Goal: Navigation & Orientation: Find specific page/section

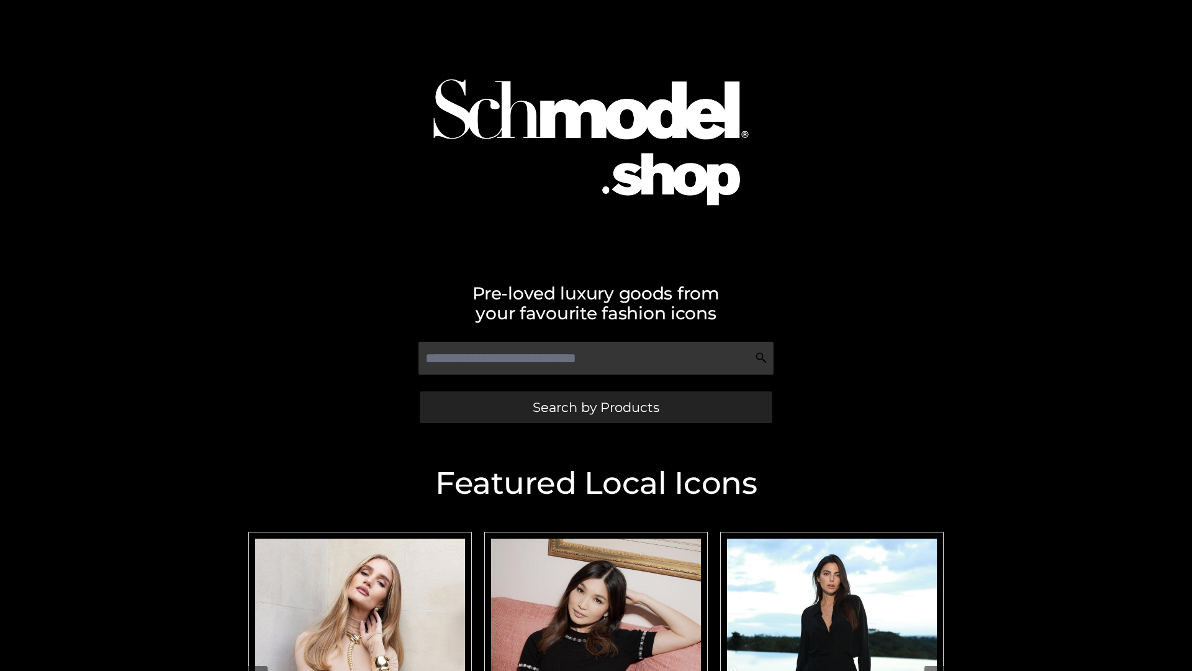
click at [595, 407] on span "Search by Products" at bounding box center [596, 406] width 127 height 13
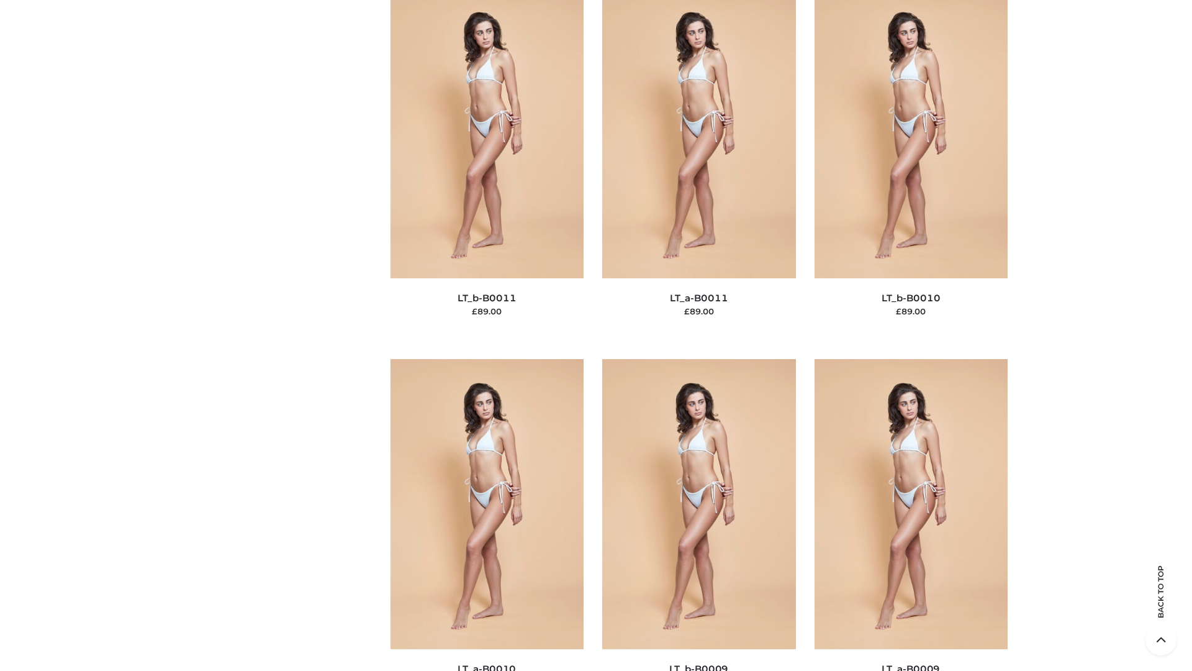
scroll to position [5576, 0]
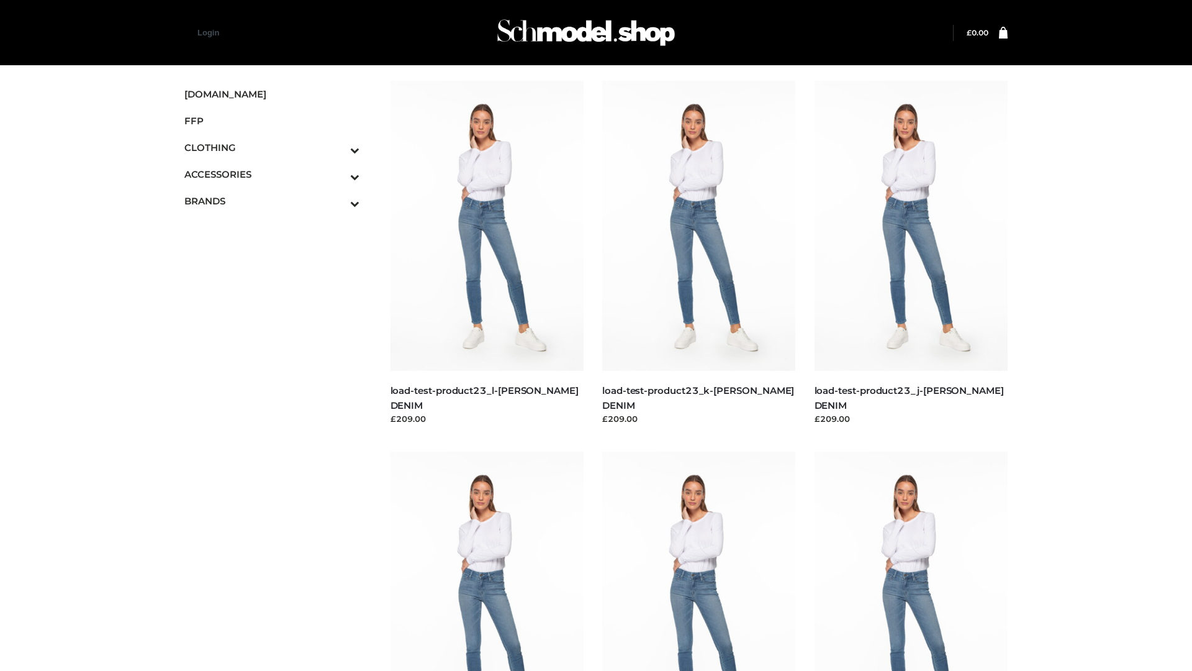
scroll to position [1089, 0]
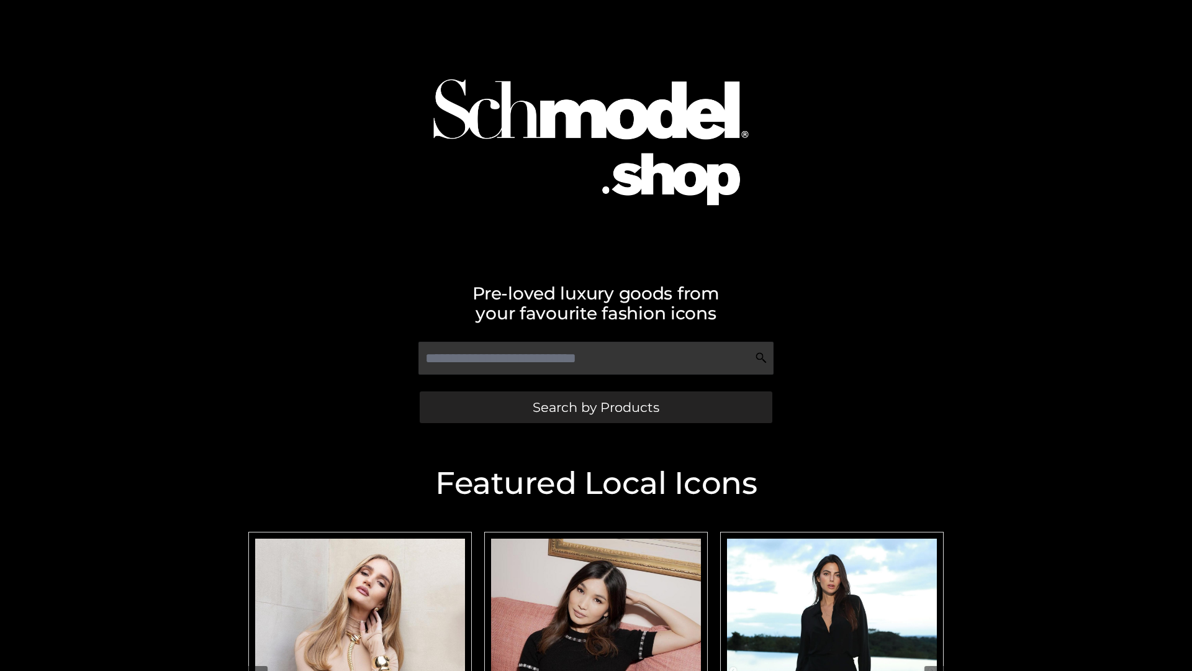
click at [595, 407] on span "Search by Products" at bounding box center [596, 406] width 127 height 13
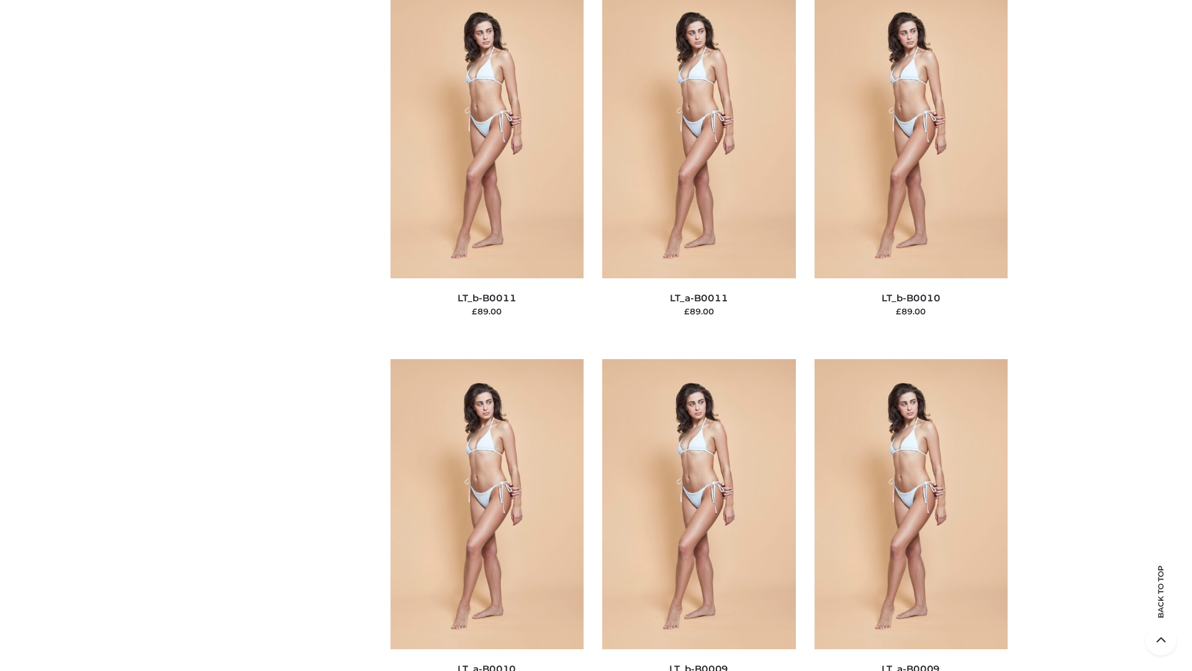
scroll to position [5576, 0]
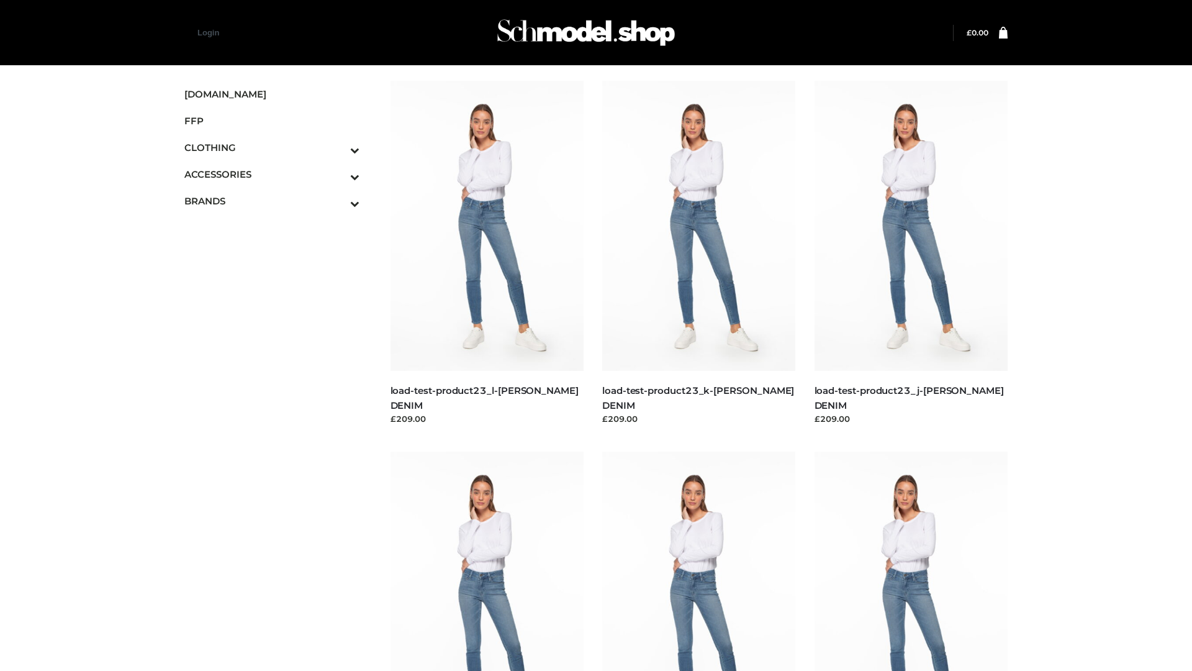
scroll to position [1089, 0]
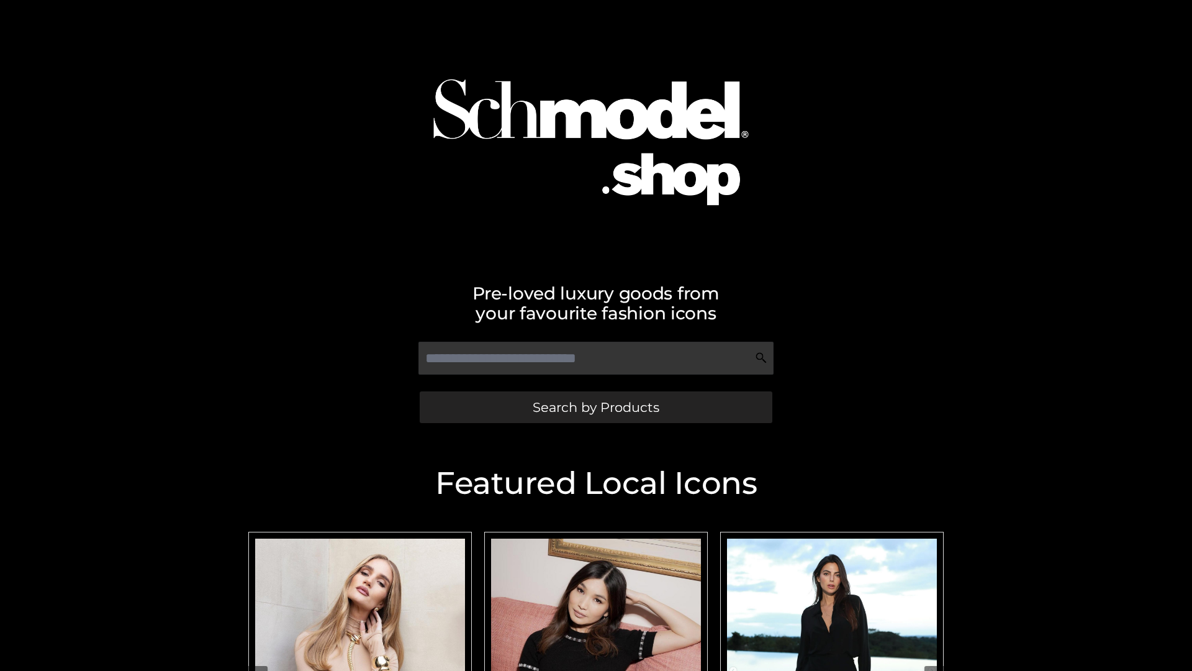
click at [595, 407] on span "Search by Products" at bounding box center [596, 406] width 127 height 13
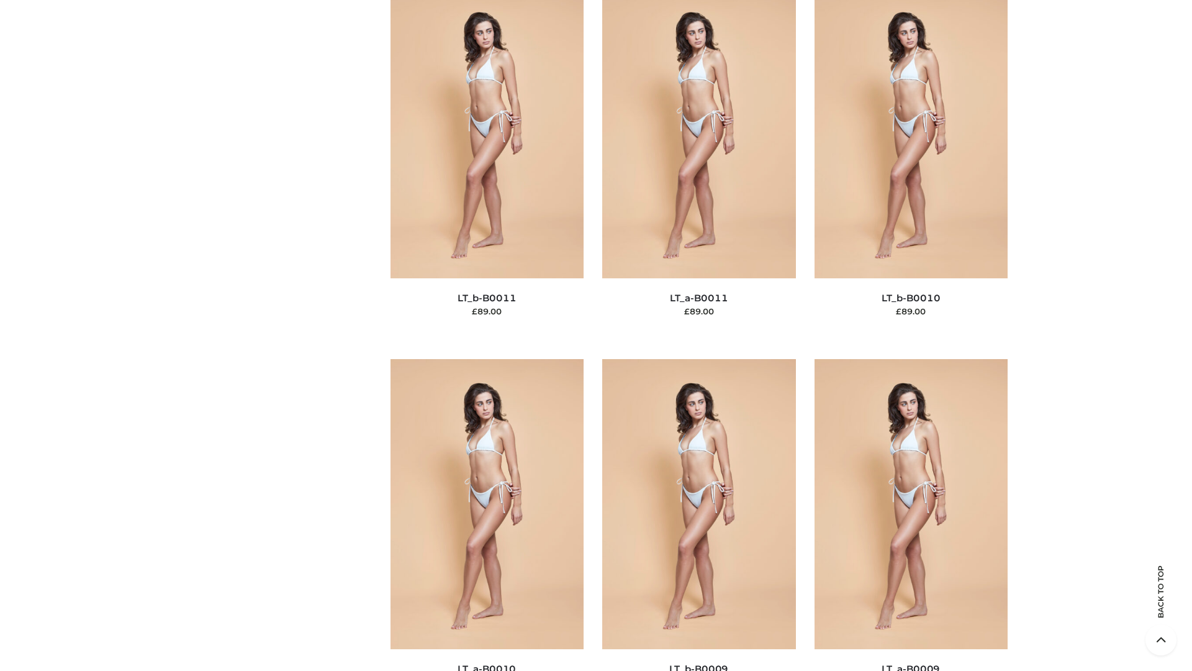
scroll to position [5576, 0]
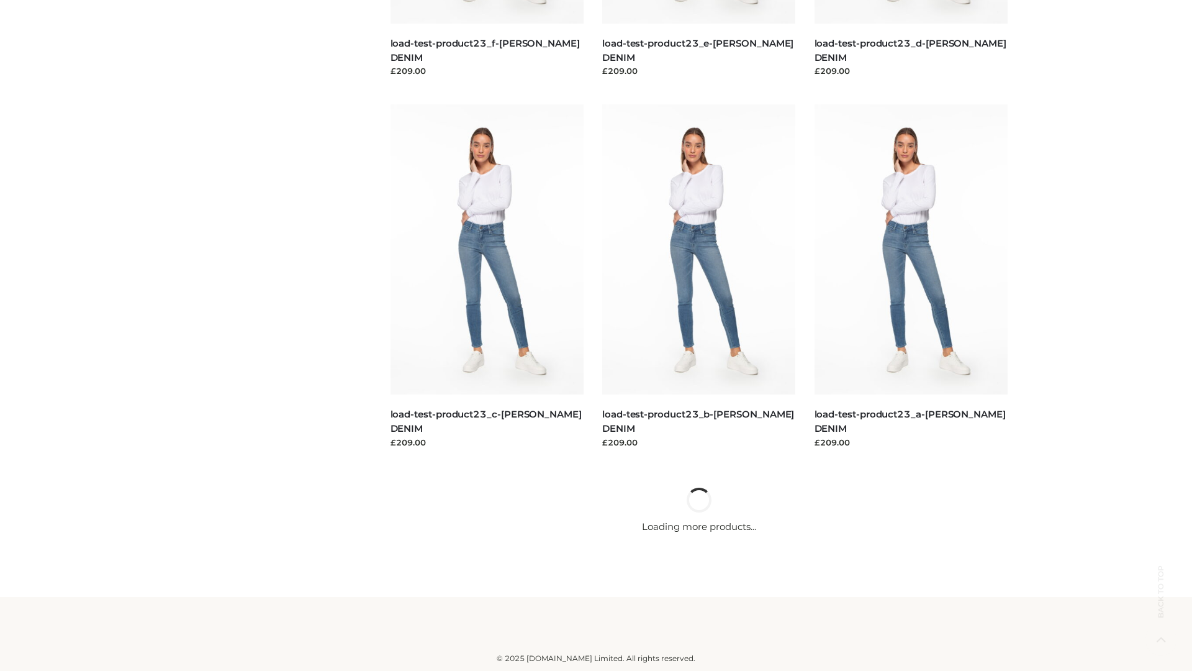
scroll to position [1089, 0]
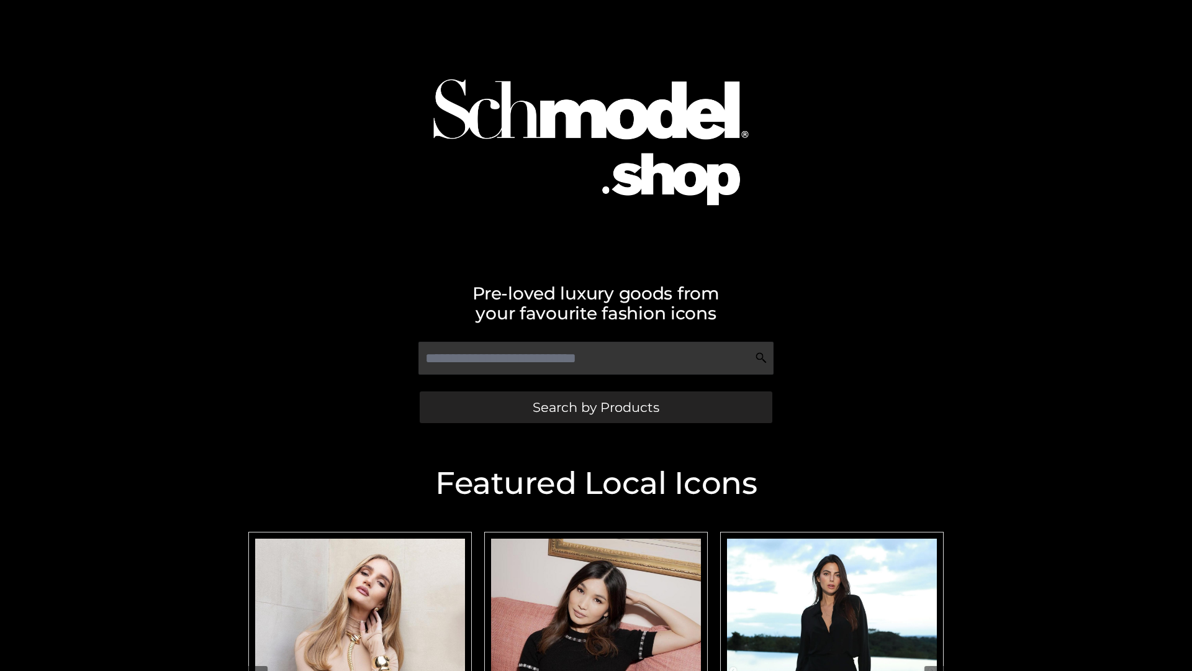
click at [595, 407] on span "Search by Products" at bounding box center [596, 406] width 127 height 13
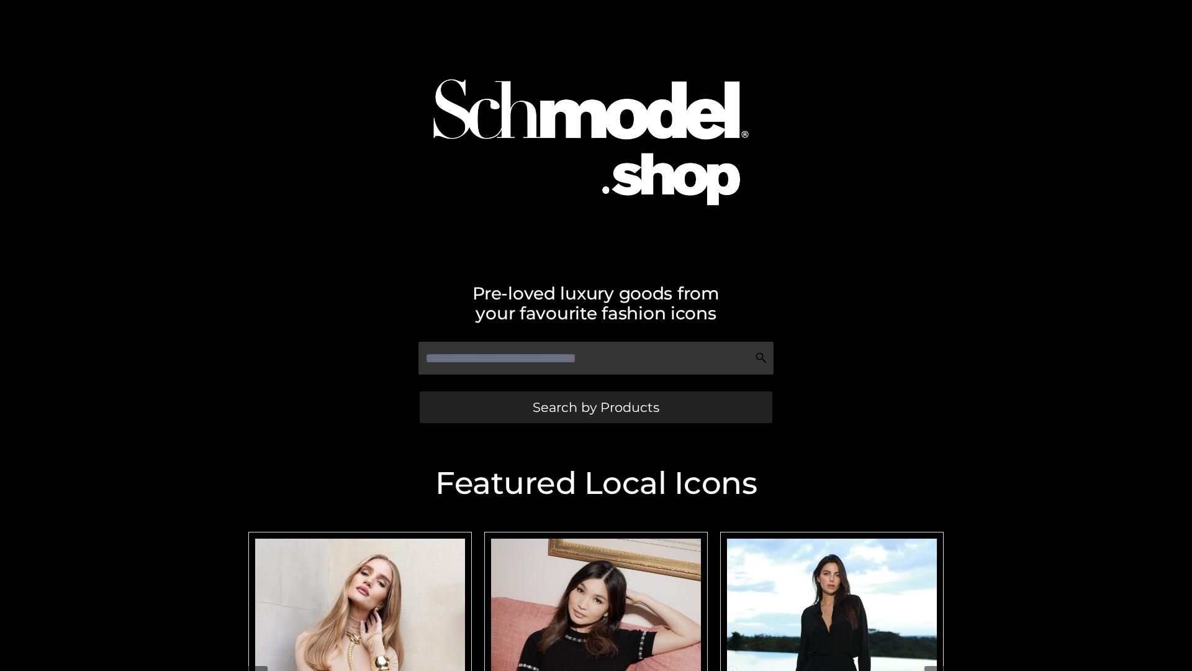
click at [595, 407] on span "Search by Products" at bounding box center [596, 406] width 127 height 13
